Goal: Transaction & Acquisition: Purchase product/service

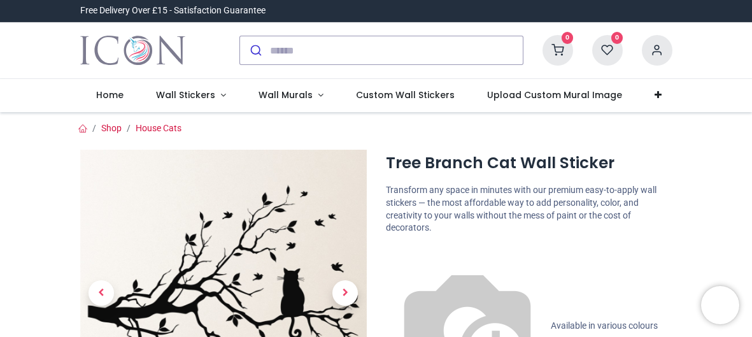
click at [737, 49] on div "0 My Cart View Cart 0 Guest" at bounding box center [376, 50] width 752 height 57
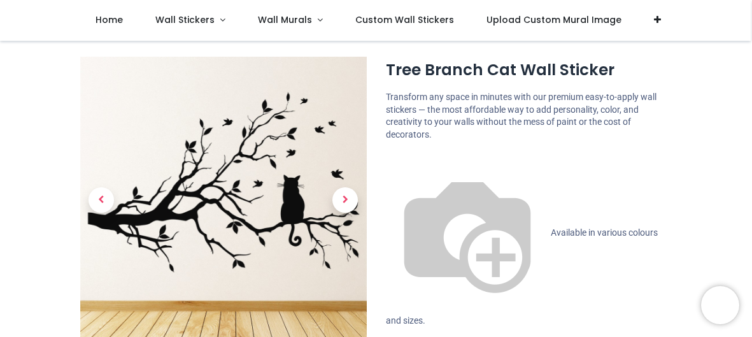
scroll to position [25, 0]
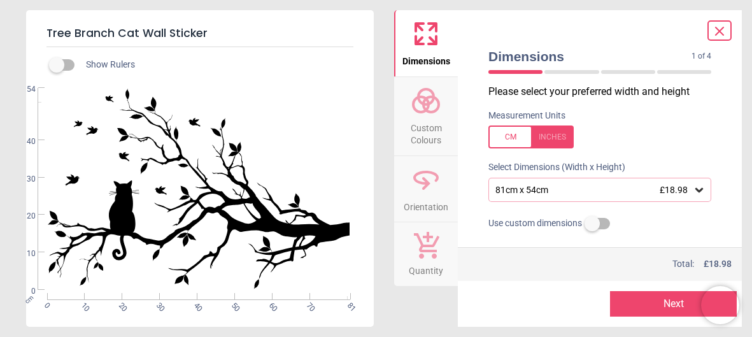
click at [429, 182] on icon at bounding box center [426, 183] width 8 height 13
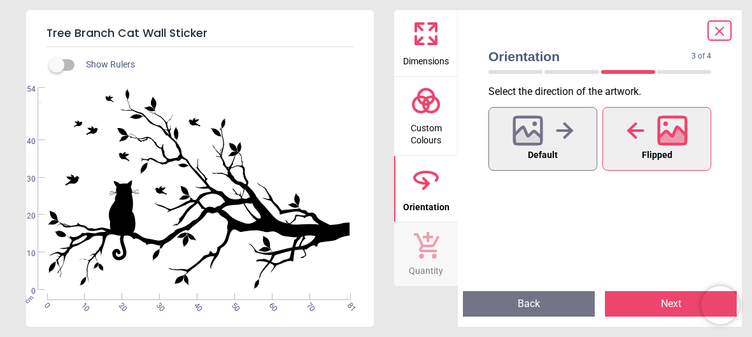
click at [671, 153] on span "Flipped" at bounding box center [657, 155] width 31 height 17
click at [569, 128] on icon at bounding box center [564, 130] width 17 height 17
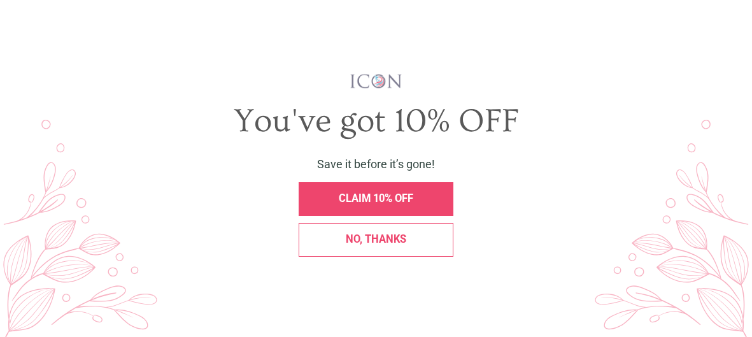
click at [631, 126] on div "You've got 10% OFF" at bounding box center [377, 121] width 710 height 40
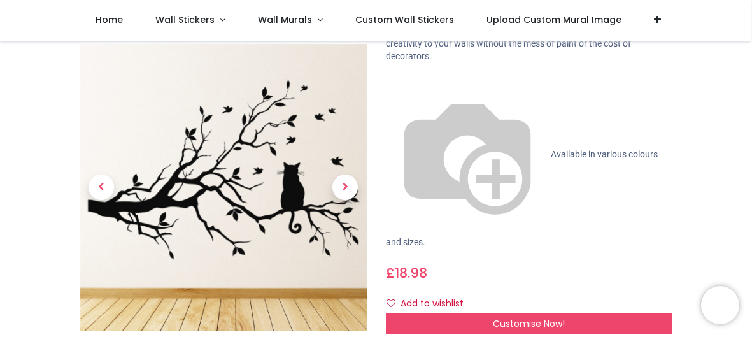
scroll to position [101, 0]
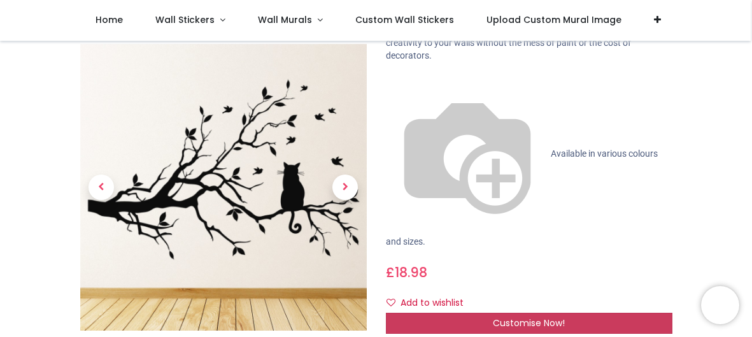
click at [521, 317] on span "Customise Now!" at bounding box center [529, 323] width 72 height 13
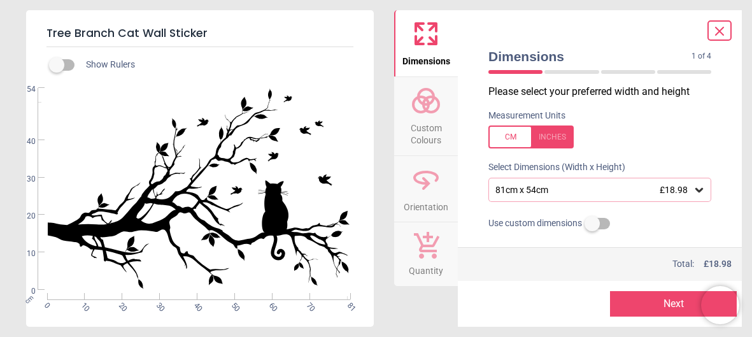
click at [447, 192] on button "Orientation" at bounding box center [426, 189] width 64 height 66
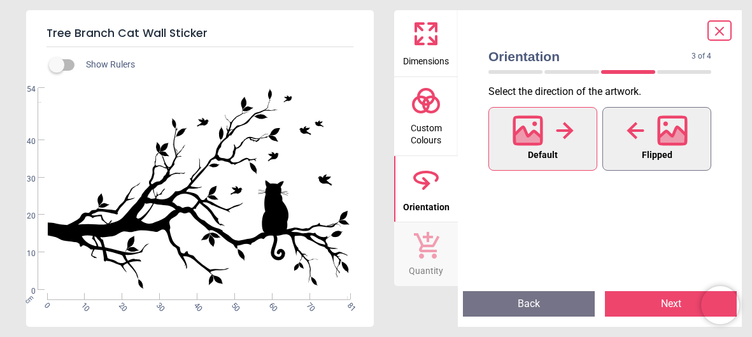
click at [651, 128] on div at bounding box center [657, 130] width 61 height 33
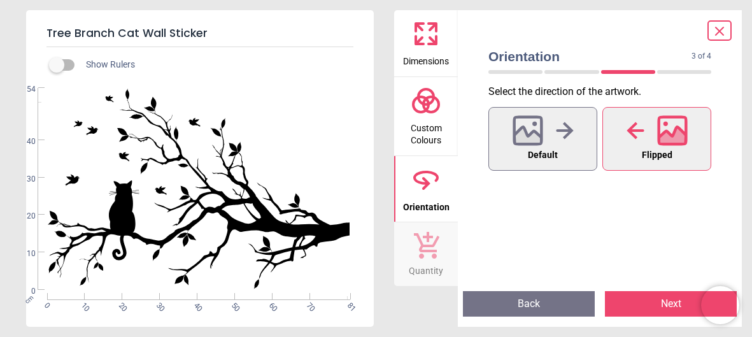
click at [566, 243] on div "Default Flipped" at bounding box center [600, 192] width 243 height 176
click at [428, 247] on icon at bounding box center [426, 245] width 25 height 27
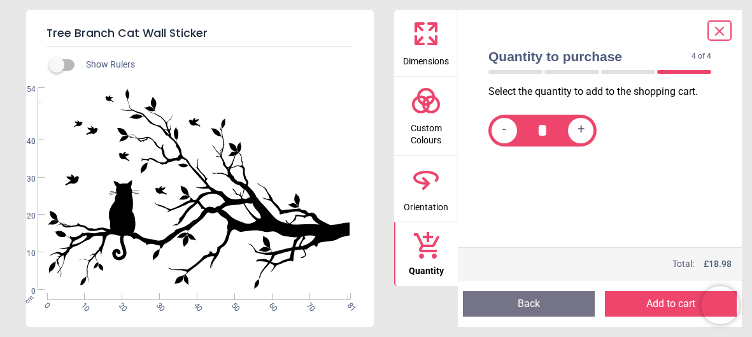
click at [415, 102] on icon at bounding box center [426, 100] width 31 height 31
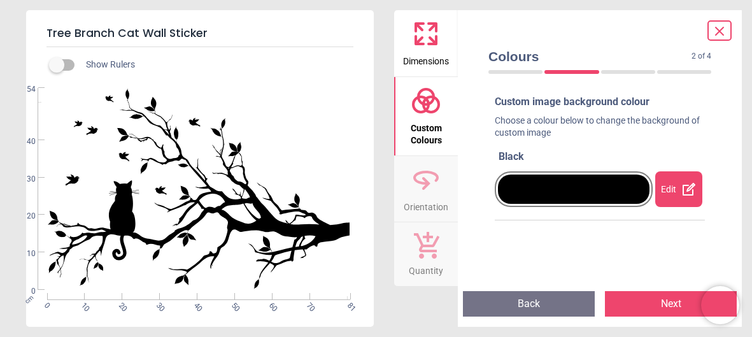
click at [419, 53] on span "Dimensions" at bounding box center [426, 58] width 46 height 19
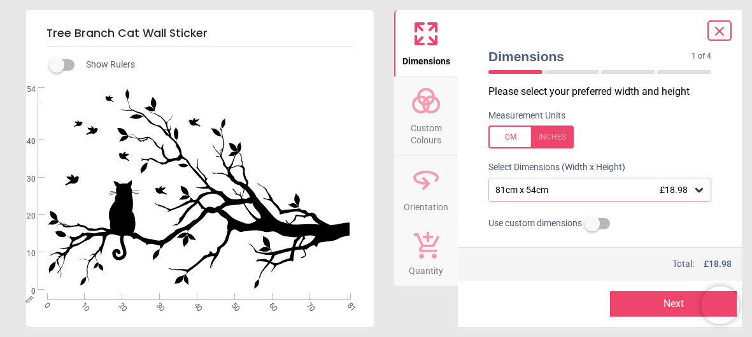
click at [700, 191] on icon at bounding box center [700, 190] width 8 height 4
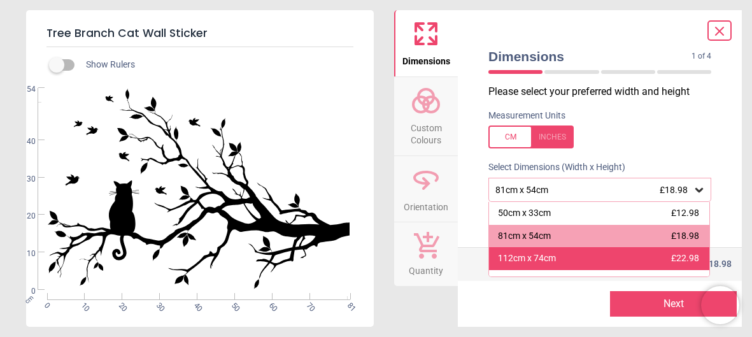
click at [660, 259] on div "112cm x 74cm £22.98" at bounding box center [599, 258] width 220 height 23
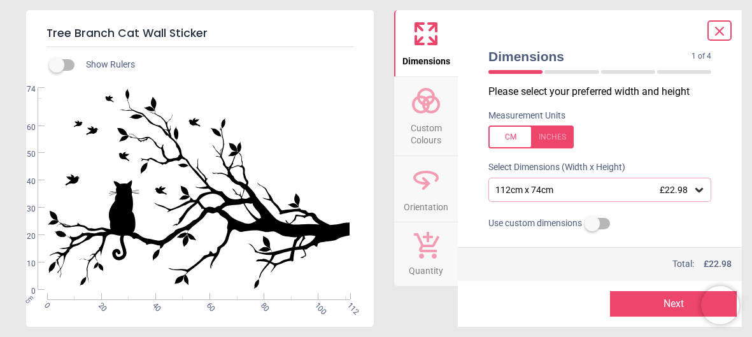
click at [674, 196] on div "112cm x 74cm £22.98" at bounding box center [600, 190] width 223 height 24
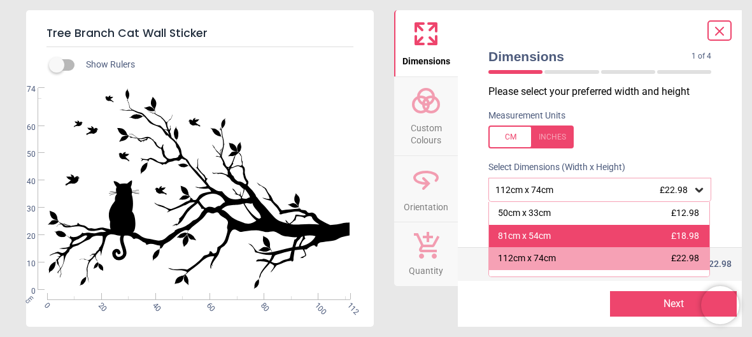
click at [607, 238] on div "81cm x 54cm £18.98" at bounding box center [599, 236] width 220 height 23
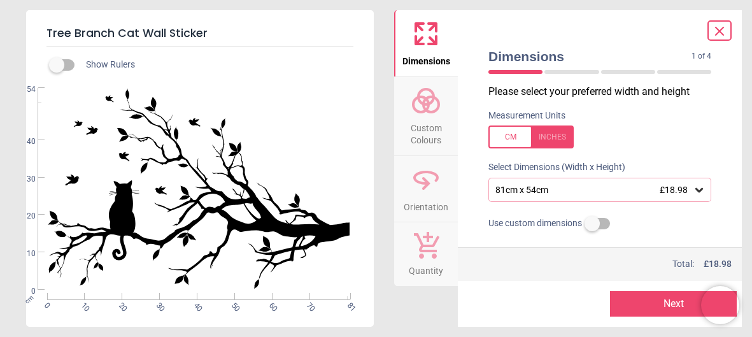
click at [659, 308] on button "Next" at bounding box center [673, 303] width 127 height 25
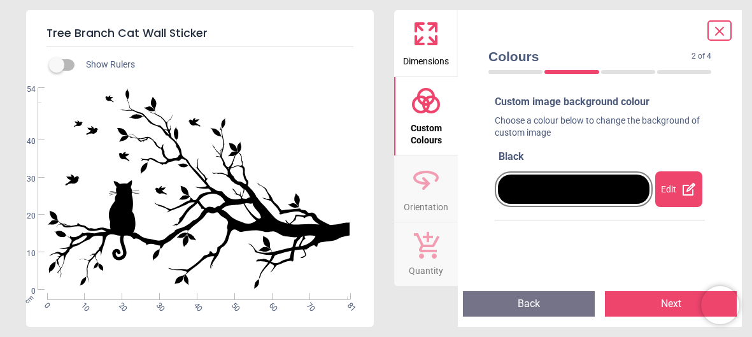
click at [659, 308] on button "Next" at bounding box center [671, 303] width 132 height 25
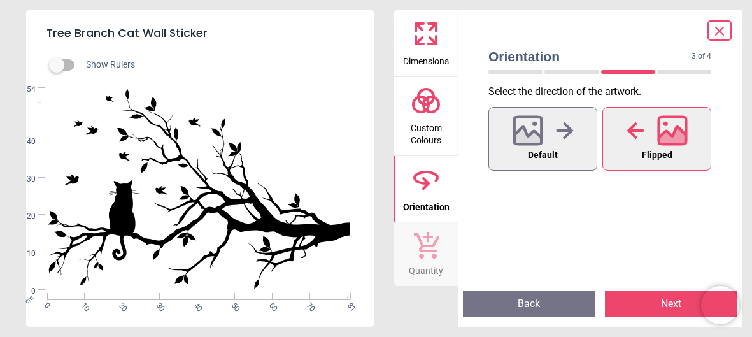
click at [659, 308] on button "Next" at bounding box center [671, 303] width 132 height 25
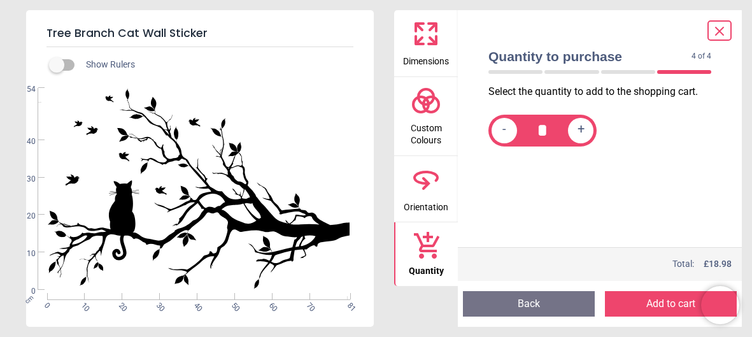
click at [659, 308] on button "Add to cart" at bounding box center [671, 303] width 132 height 25
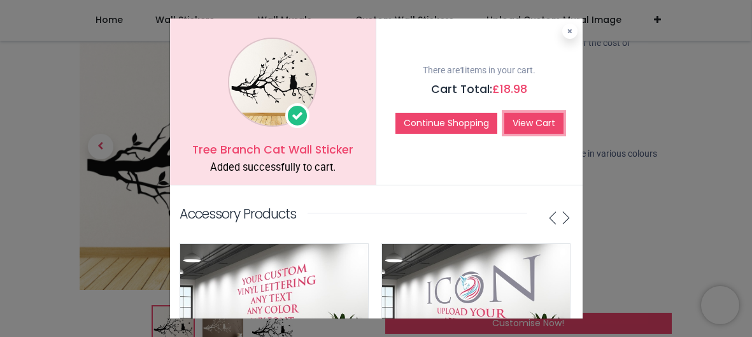
click at [524, 120] on link "View Cart" at bounding box center [534, 124] width 59 height 22
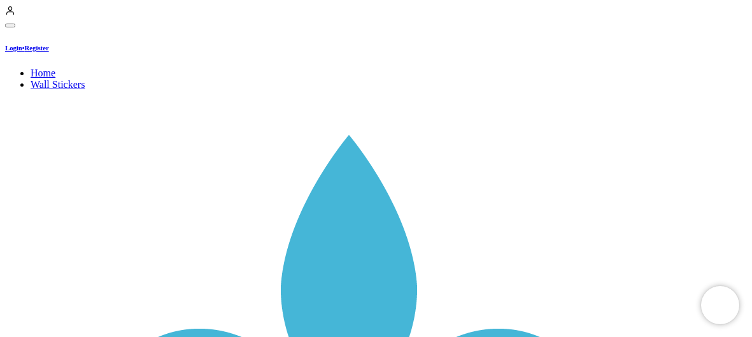
drag, startPoint x: 750, startPoint y: 45, endPoint x: 742, endPoint y: 97, distance: 52.9
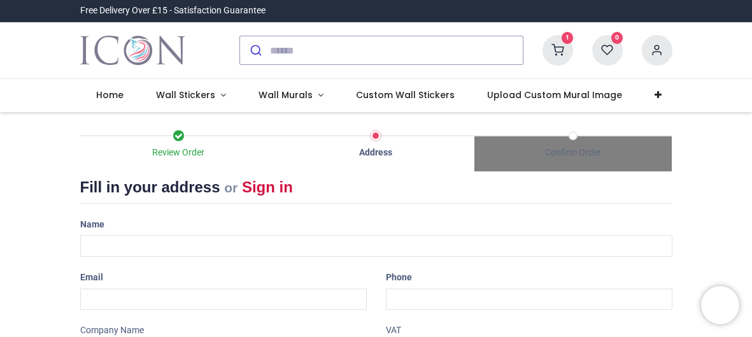
select select "***"
click at [232, 233] on div "Name" at bounding box center [377, 235] width 612 height 43
click at [233, 243] on input "text" at bounding box center [376, 246] width 593 height 22
type input "**********"
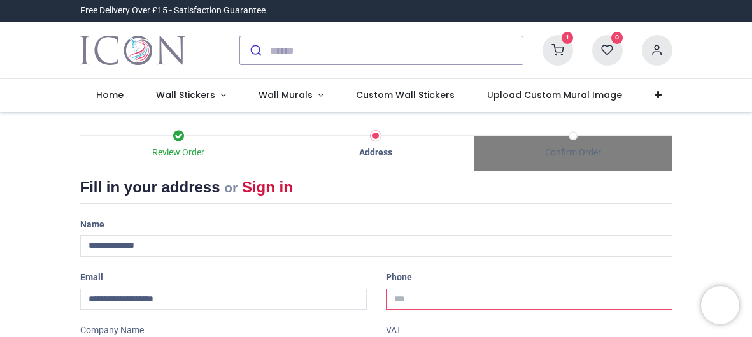
type input "**********"
type input "********"
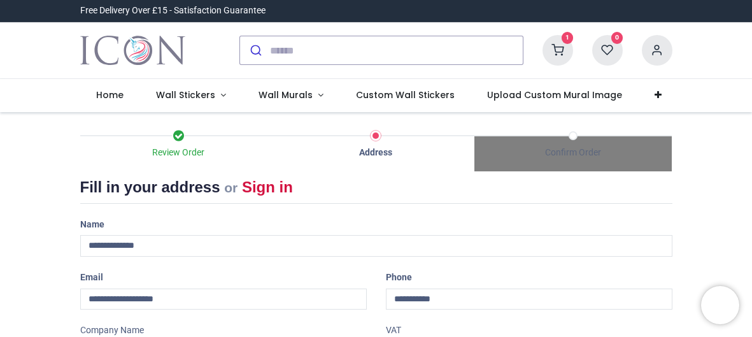
click at [744, 60] on div "1 My Cart View Cart 0 Guest" at bounding box center [376, 50] width 752 height 57
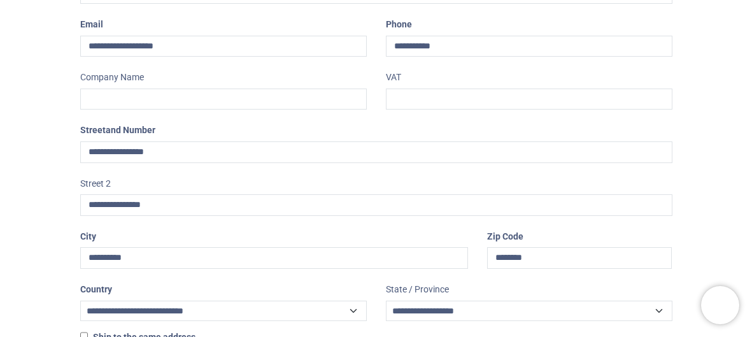
scroll to position [305, 0]
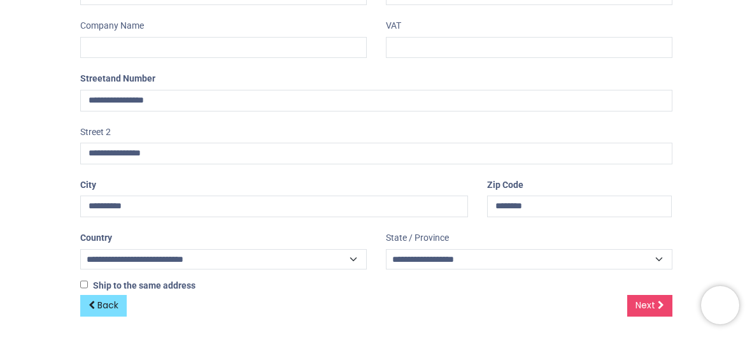
click at [477, 315] on div "Back Next" at bounding box center [376, 316] width 593 height 42
click at [655, 301] on link "Next" at bounding box center [650, 306] width 45 height 22
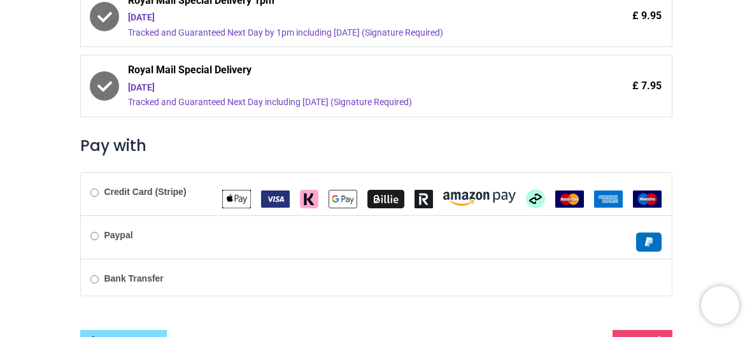
scroll to position [418, 0]
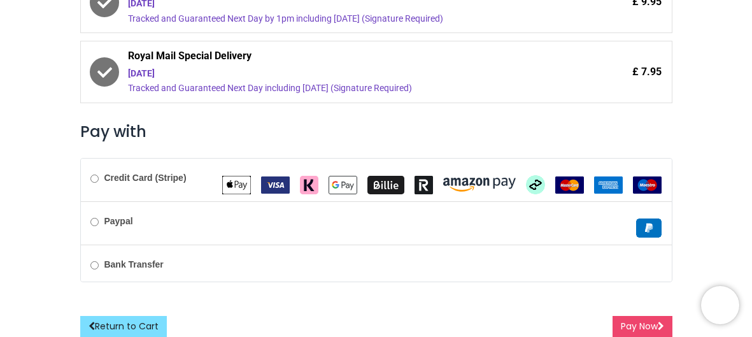
click at [108, 217] on b "Paypal" at bounding box center [118, 221] width 29 height 10
click at [639, 323] on button "Pay Now" at bounding box center [643, 327] width 60 height 22
